Goal: Find specific page/section: Find specific page/section

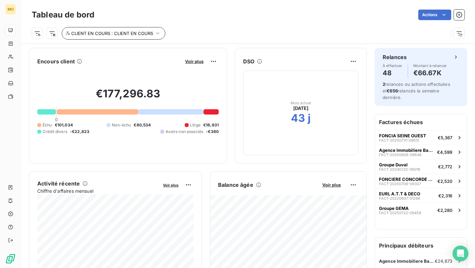
scroll to position [24, 0]
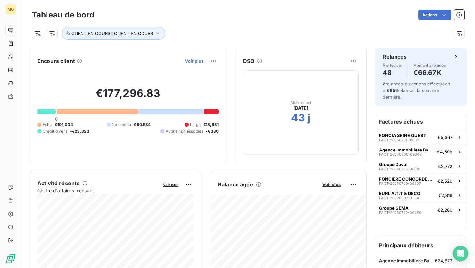
click at [188, 61] on span "Voir plus" at bounding box center [194, 60] width 18 height 5
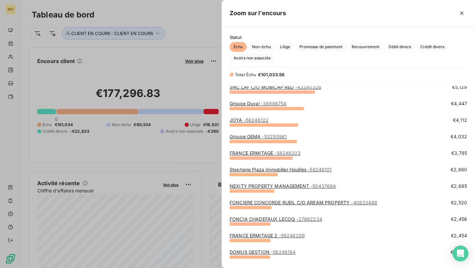
scroll to position [52, 0]
click at [205, 86] on div at bounding box center [237, 134] width 475 height 268
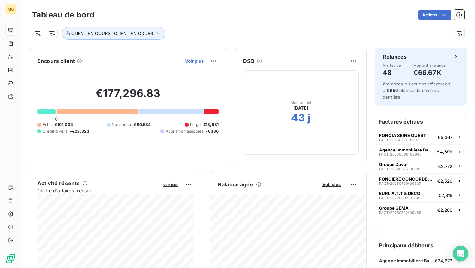
click at [192, 61] on span "Voir plus" at bounding box center [194, 60] width 18 height 5
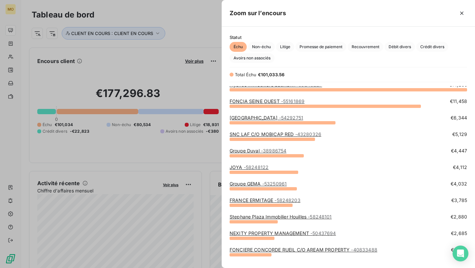
scroll to position [5, 0]
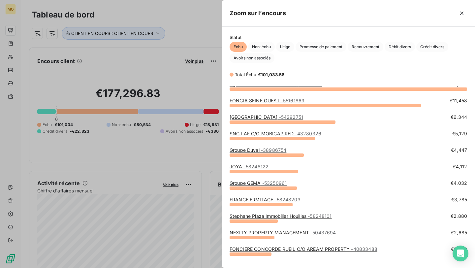
click at [271, 201] on link "FRANCE ERMITAGE - 58248203" at bounding box center [265, 200] width 71 height 6
